Goal: Task Accomplishment & Management: Use online tool/utility

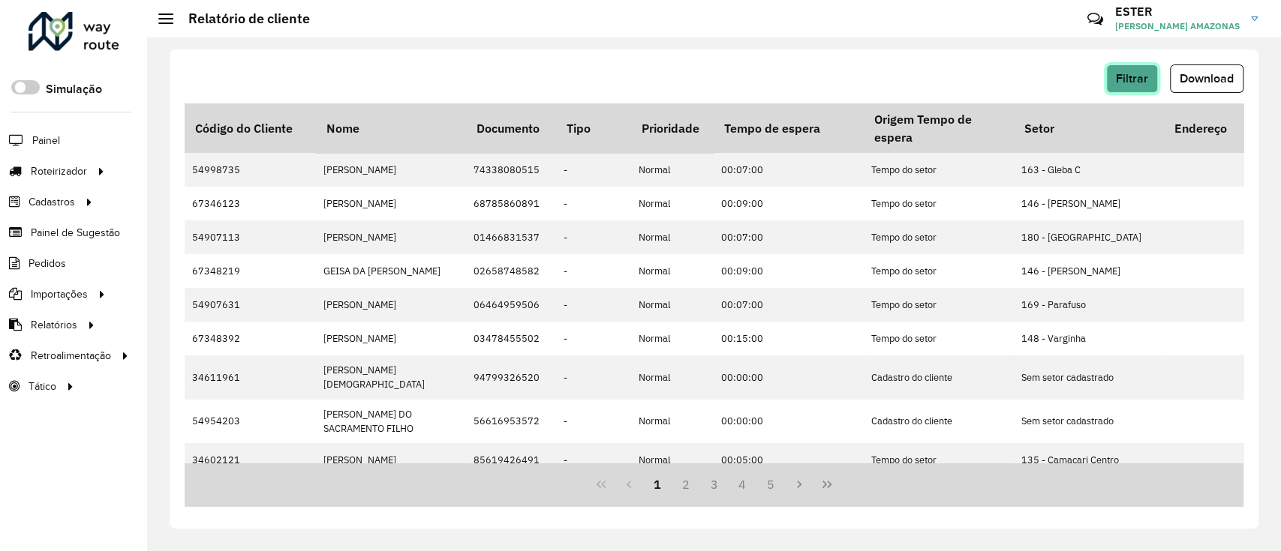
click at [1128, 72] on span "Filtrar" at bounding box center [1132, 78] width 32 height 13
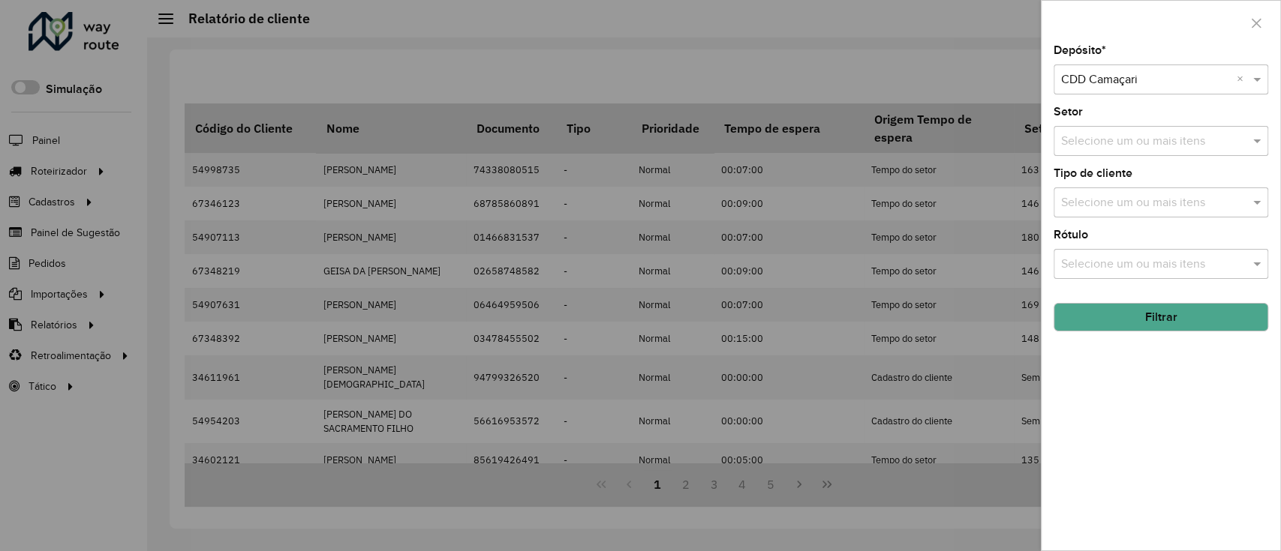
click at [1185, 327] on button "Filtrar" at bounding box center [1160, 317] width 215 height 29
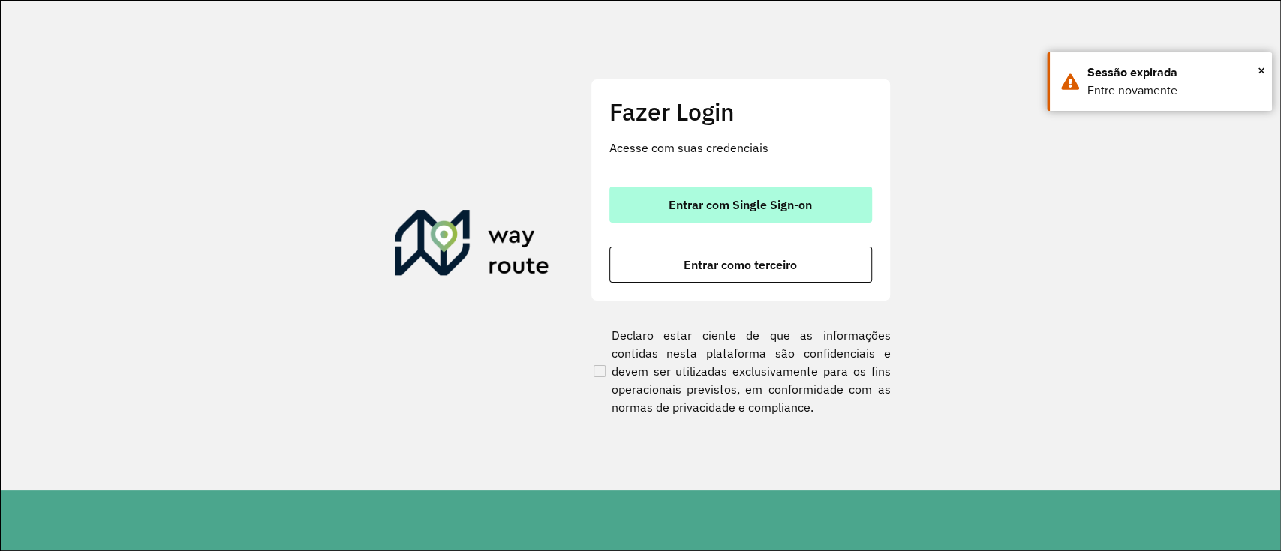
click at [792, 213] on button "Entrar com Single Sign-on" at bounding box center [740, 205] width 263 height 36
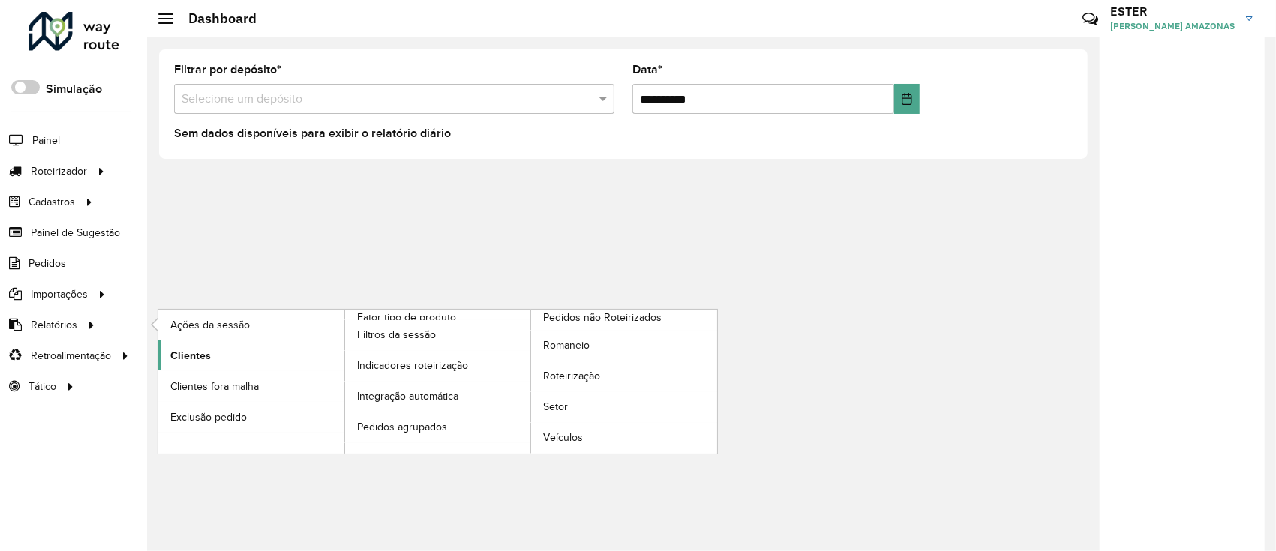
click at [242, 359] on link "Clientes" at bounding box center [251, 356] width 186 height 30
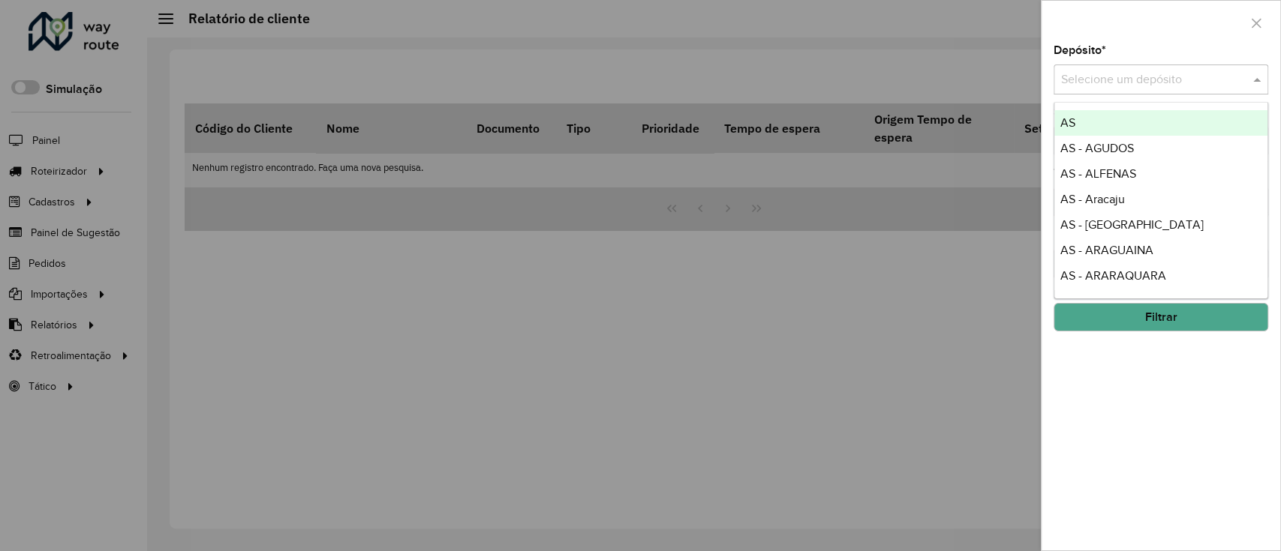
click at [1058, 77] on div at bounding box center [1160, 80] width 215 height 19
type input "****"
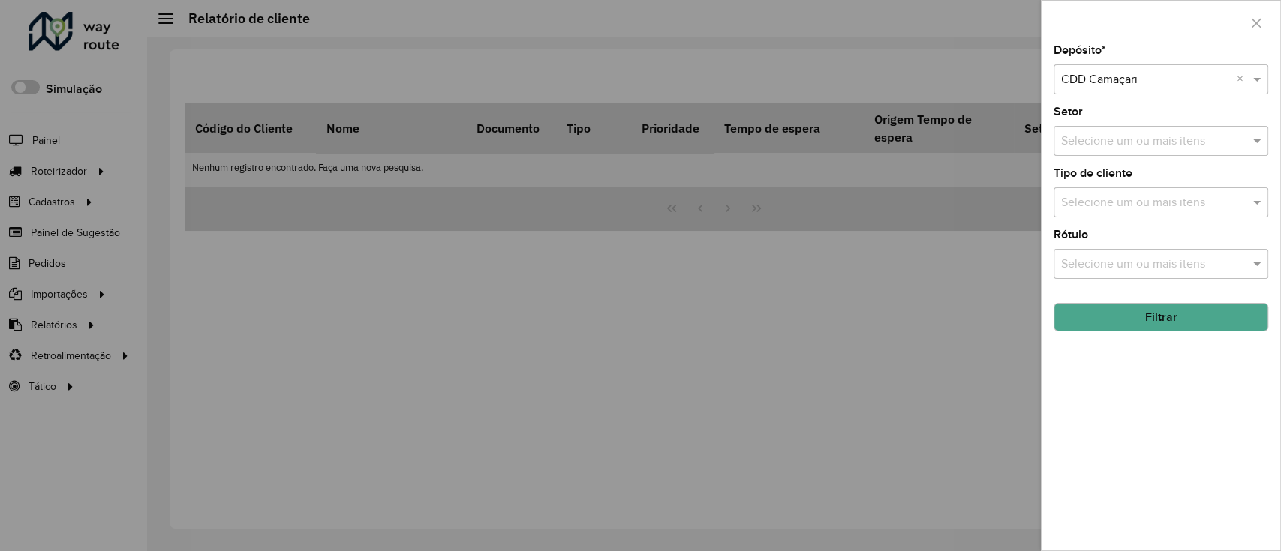
click at [1189, 312] on hb-app "Aguarde... Pop-up bloqueado! Seu navegador bloqueou automáticamente a abertura …" at bounding box center [640, 275] width 1281 height 551
click at [1189, 312] on button "Filtrar" at bounding box center [1160, 317] width 215 height 29
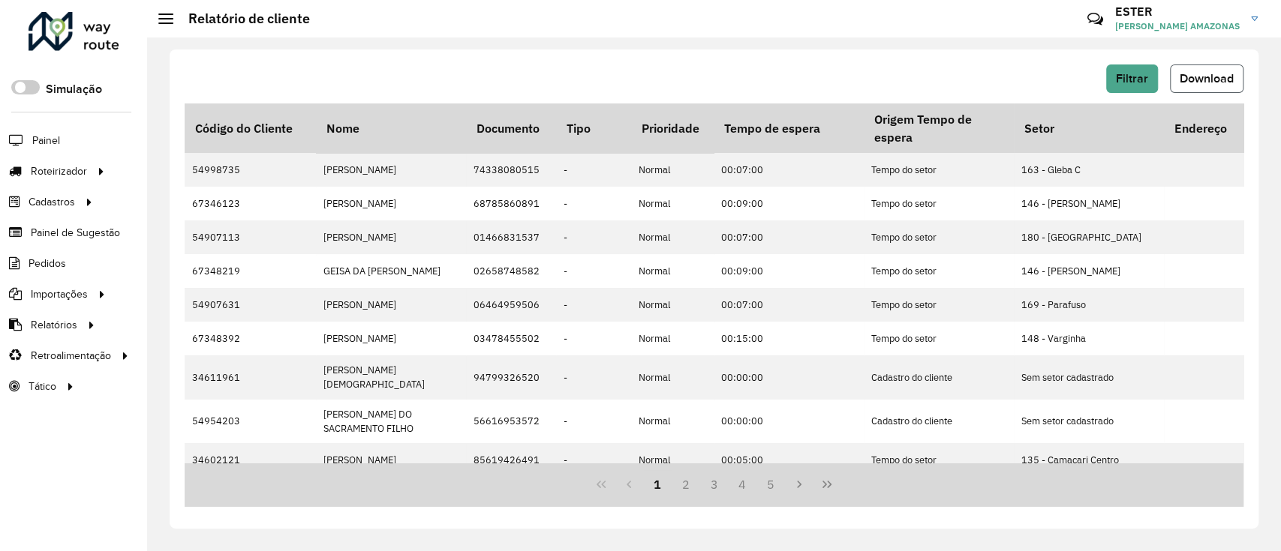
click at [1209, 75] on span "Download" at bounding box center [1206, 78] width 54 height 13
